Goal: Task Accomplishment & Management: Use online tool/utility

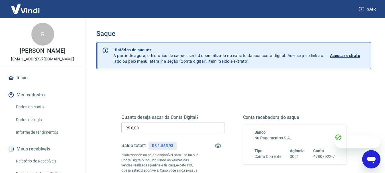
click at [172, 130] on input "R$ 0,00" at bounding box center [172, 127] width 103 height 11
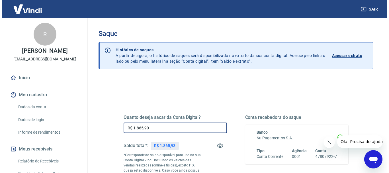
scroll to position [57, 0]
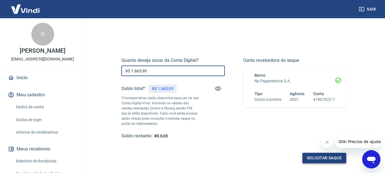
type input "R$ 1.865,90"
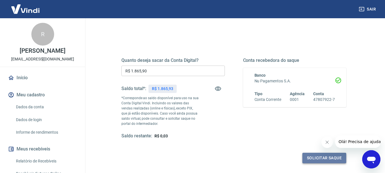
click at [316, 157] on button "Solicitar saque" at bounding box center [324, 158] width 44 height 11
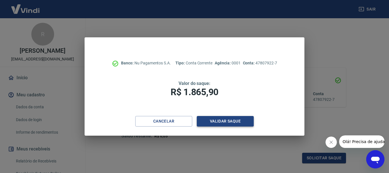
click at [235, 119] on button "Validar saque" at bounding box center [225, 121] width 57 height 11
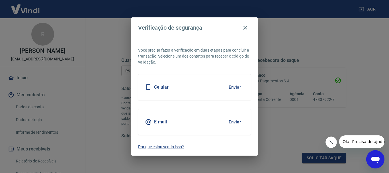
click at [229, 88] on button "Enviar" at bounding box center [235, 87] width 19 height 12
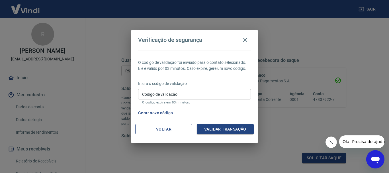
click at [173, 130] on button "Voltar" at bounding box center [163, 129] width 57 height 11
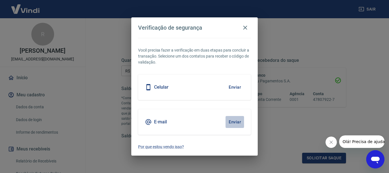
click at [232, 121] on button "Enviar" at bounding box center [235, 122] width 19 height 12
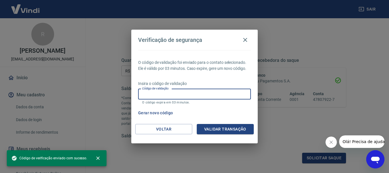
click at [178, 95] on input "Código de validação" at bounding box center [194, 94] width 113 height 11
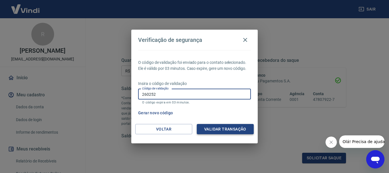
type input "260252"
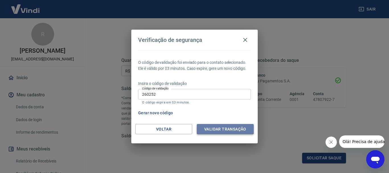
click at [217, 134] on button "Validar transação" at bounding box center [225, 129] width 57 height 11
